Goal: Information Seeking & Learning: Learn about a topic

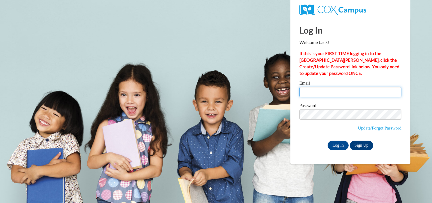
click at [322, 89] on input "Email" at bounding box center [351, 92] width 102 height 10
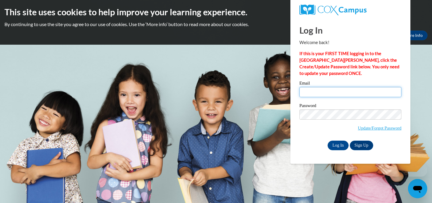
type input "[EMAIL_ADDRESS][DOMAIN_NAME]"
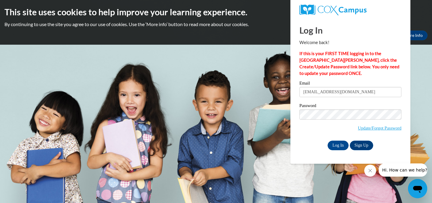
click at [330, 121] on span "Update/Forgot Password" at bounding box center [351, 122] width 102 height 25
click at [328, 141] on input "Log In" at bounding box center [338, 146] width 21 height 10
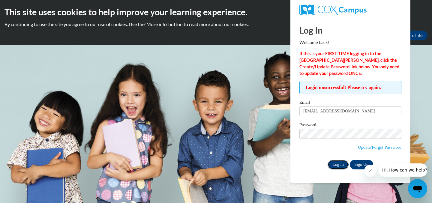
click at [333, 165] on input "Log In" at bounding box center [338, 165] width 21 height 10
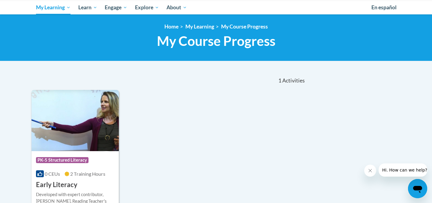
scroll to position [48, 0]
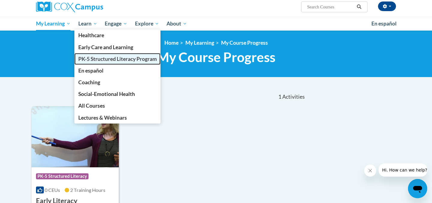
click at [105, 58] on span "PK-5 Structured Literacy Program" at bounding box center [117, 59] width 79 height 6
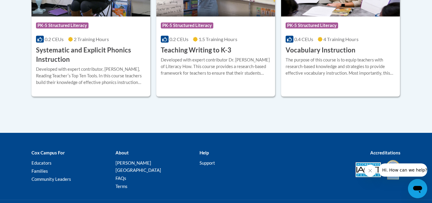
scroll to position [771, 0]
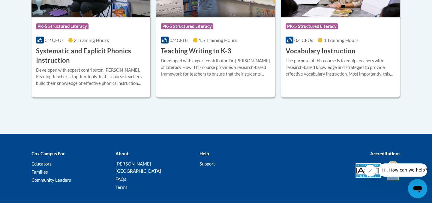
click at [121, 48] on h3 "Systematic and Explicit Phonics Instruction" at bounding box center [91, 56] width 110 height 19
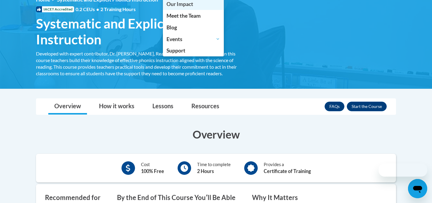
scroll to position [99, 0]
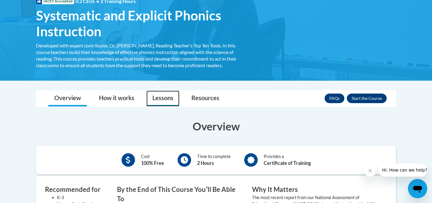
click at [166, 105] on link "Lessons" at bounding box center [163, 99] width 33 height 16
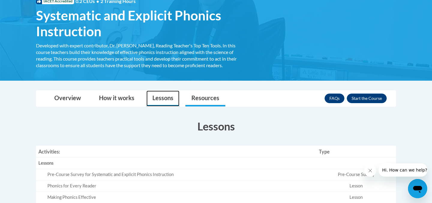
scroll to position [180, 0]
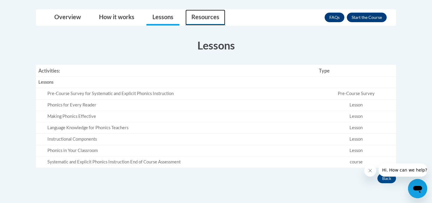
click at [216, 17] on link "Resources" at bounding box center [206, 18] width 40 height 16
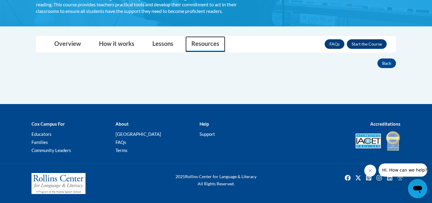
scroll to position [153, 0]
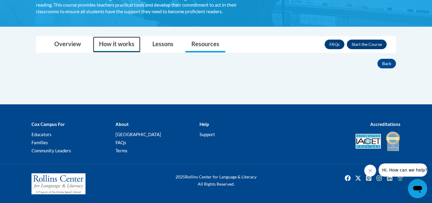
click at [125, 42] on link "How it works" at bounding box center [116, 45] width 47 height 16
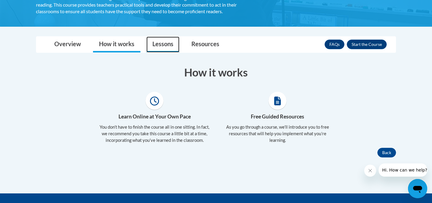
click at [159, 43] on link "Lessons" at bounding box center [163, 45] width 33 height 16
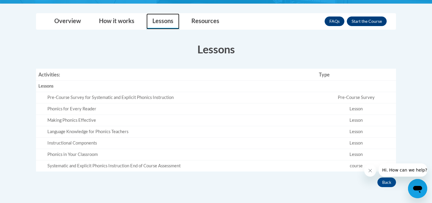
scroll to position [179, 0]
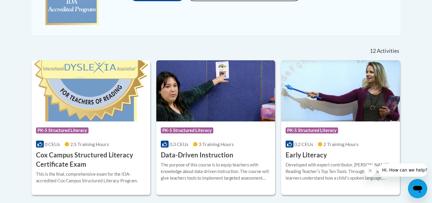
scroll to position [195, 0]
